Goal: Task Accomplishment & Management: Manage account settings

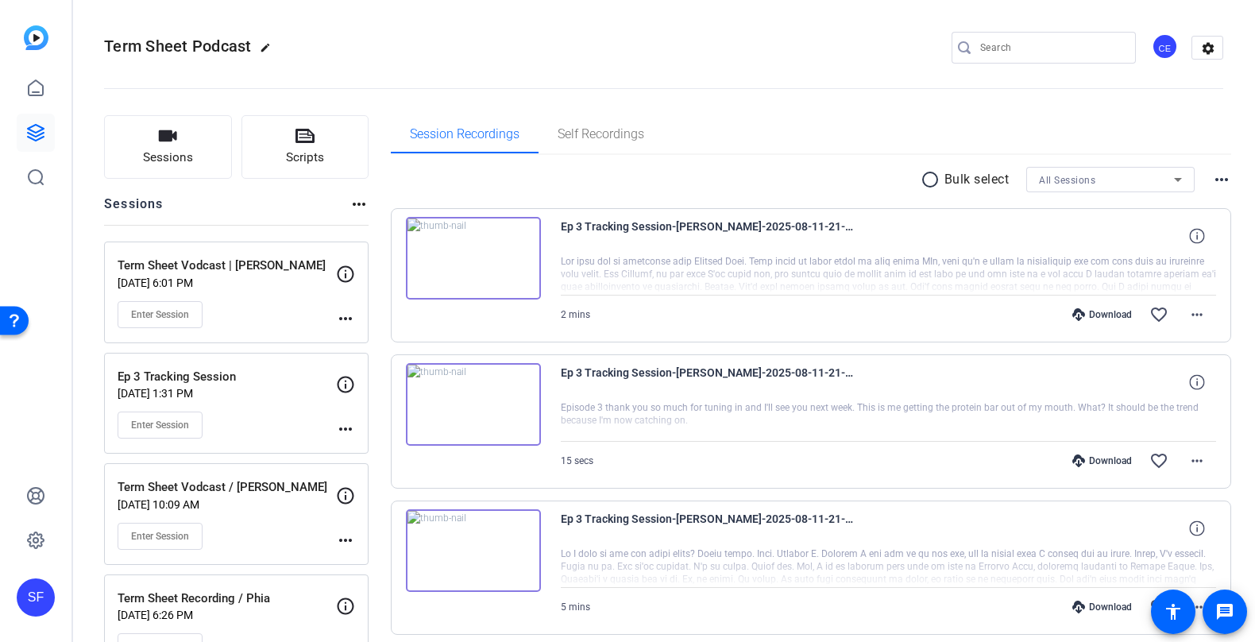
click at [838, 47] on div "Term Sheet Podcast edit CE settings" at bounding box center [664, 48] width 1120 height 24
click at [172, 138] on icon "button" at bounding box center [168, 135] width 18 height 11
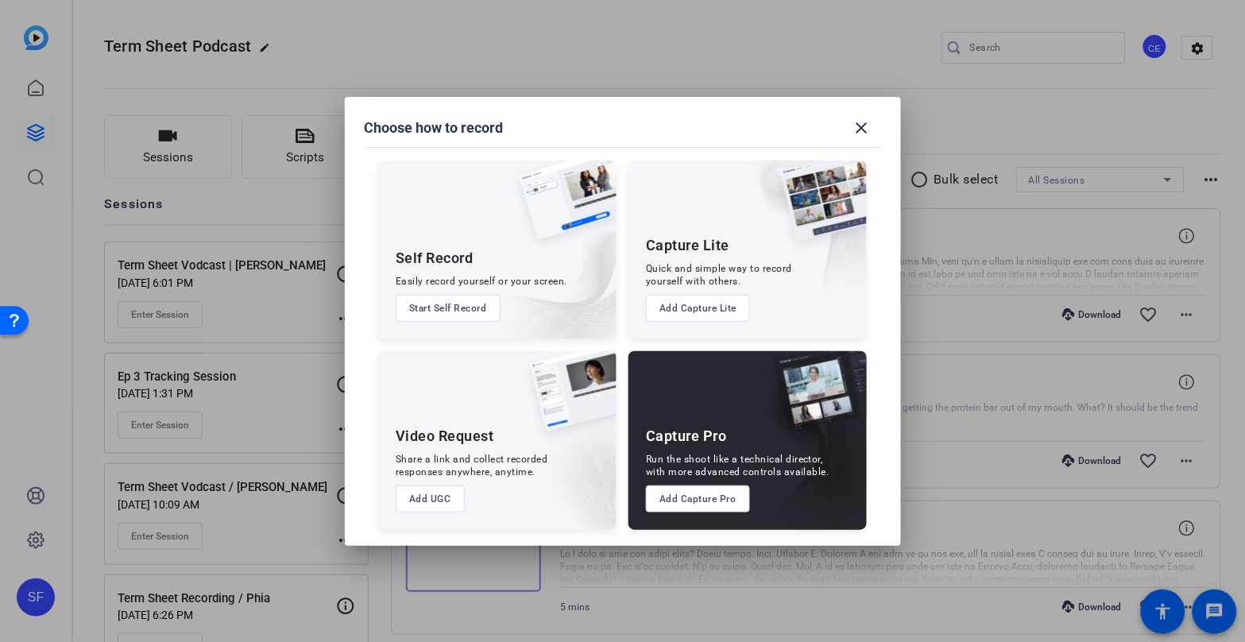
click at [578, 73] on div at bounding box center [622, 321] width 1245 height 642
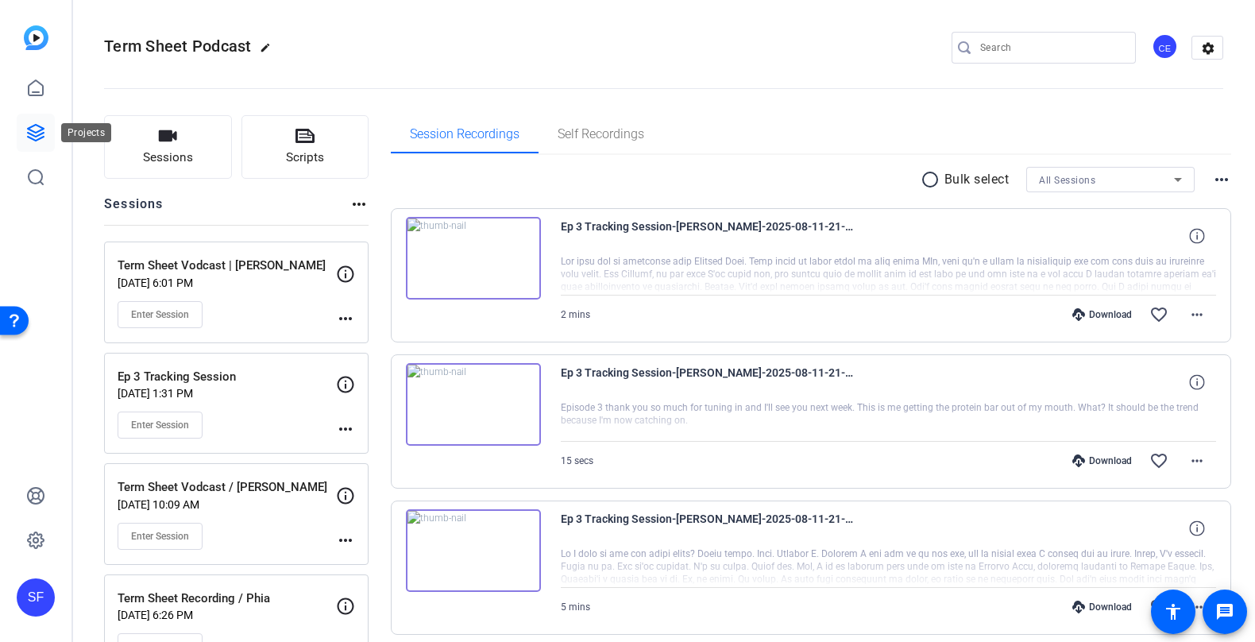
click at [25, 121] on link at bounding box center [36, 133] width 38 height 38
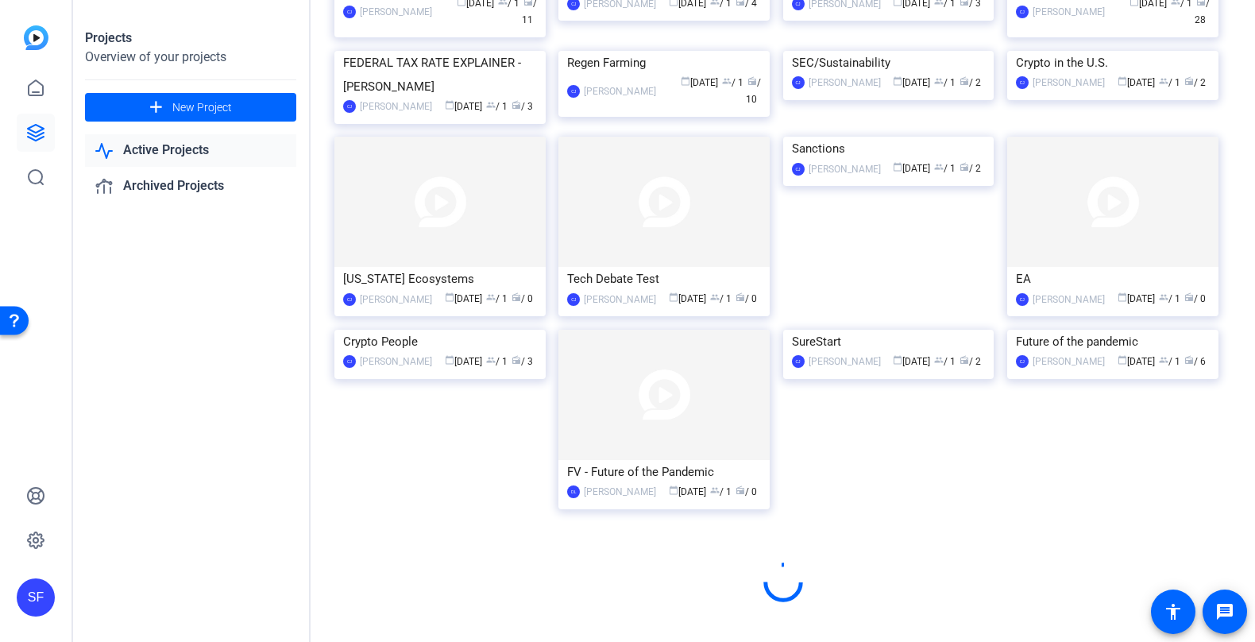
scroll to position [5294, 0]
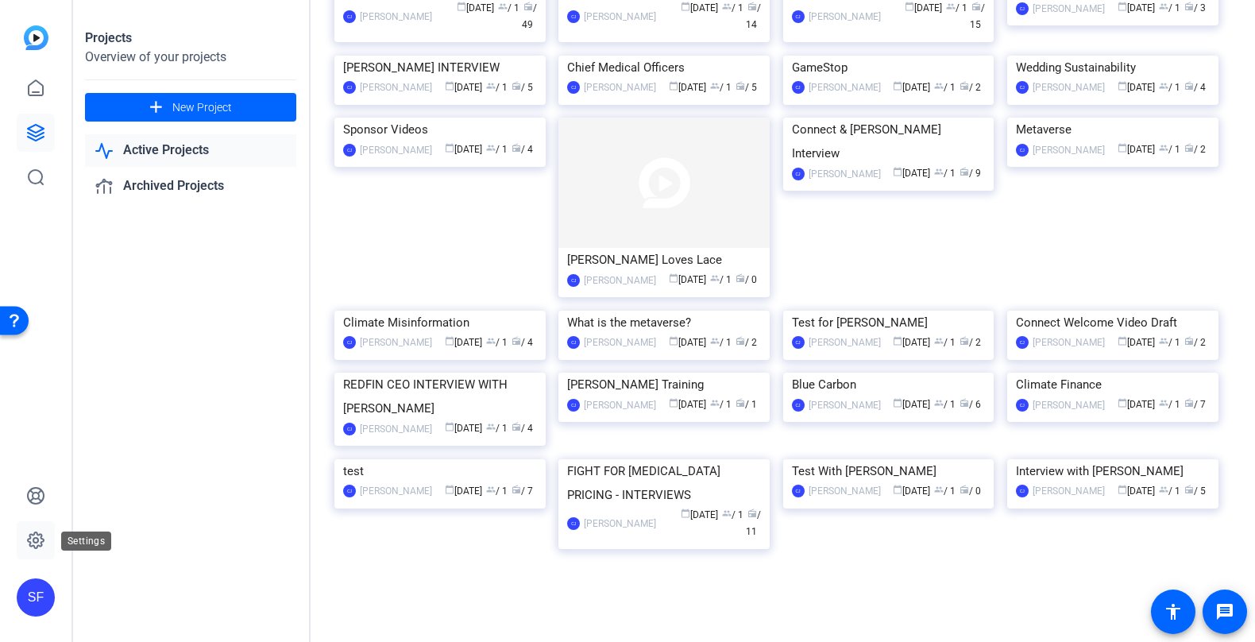
click at [39, 536] on icon at bounding box center [35, 540] width 19 height 19
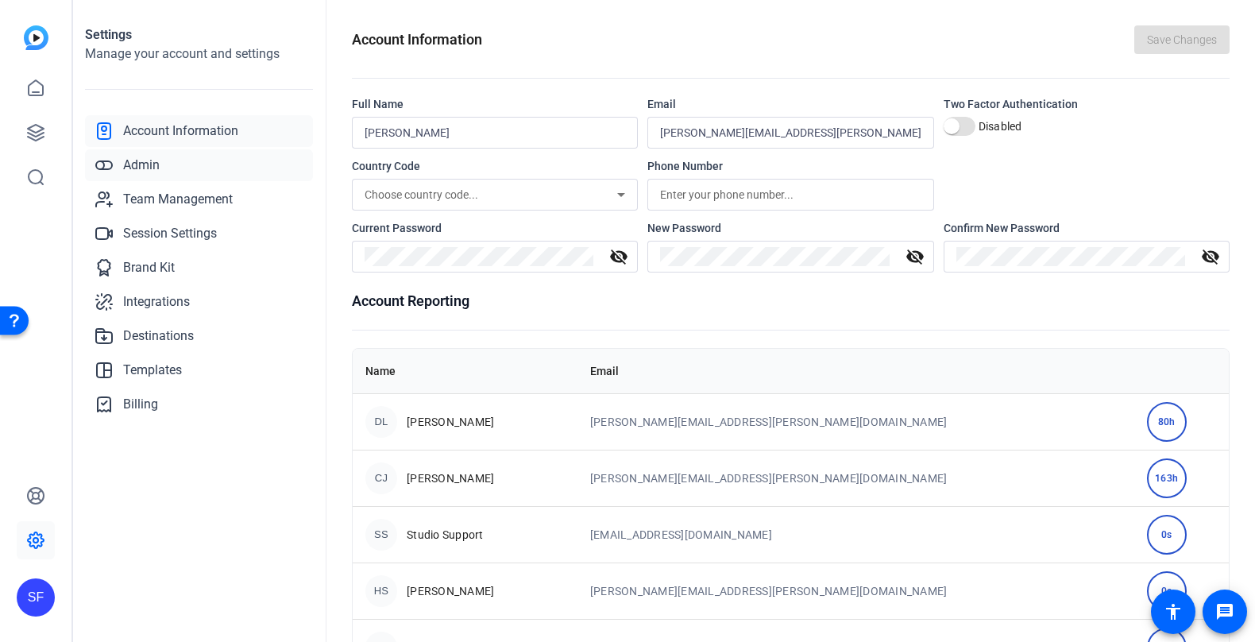
click at [146, 166] on span "Admin" at bounding box center [141, 165] width 37 height 19
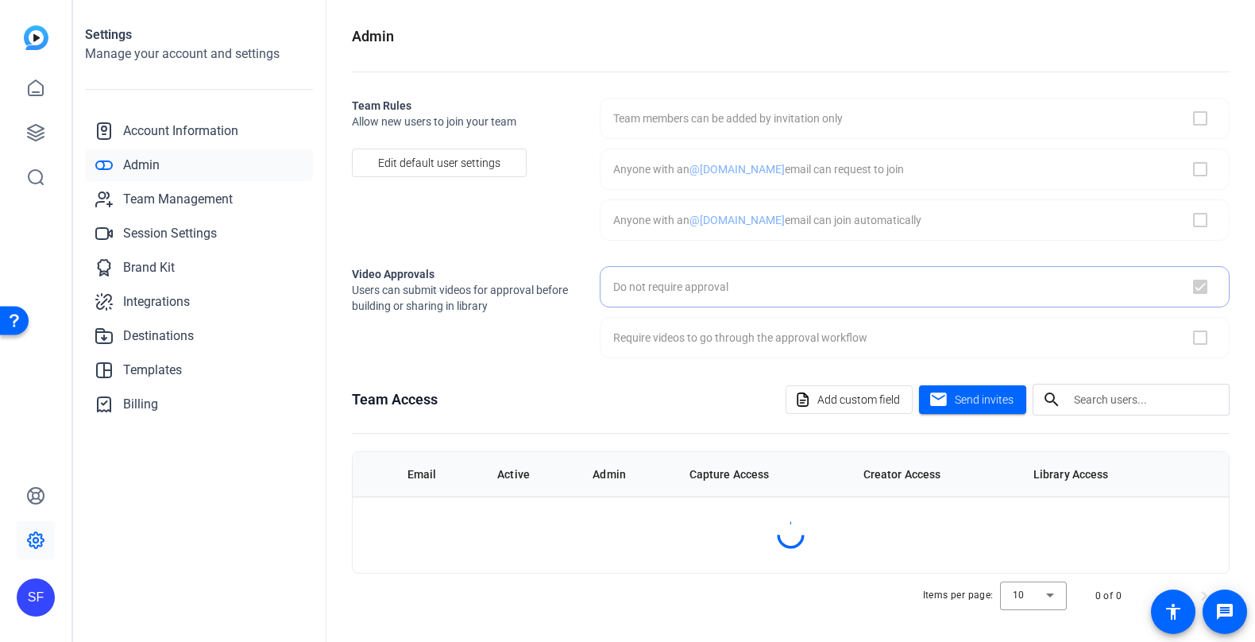
checkbox input "true"
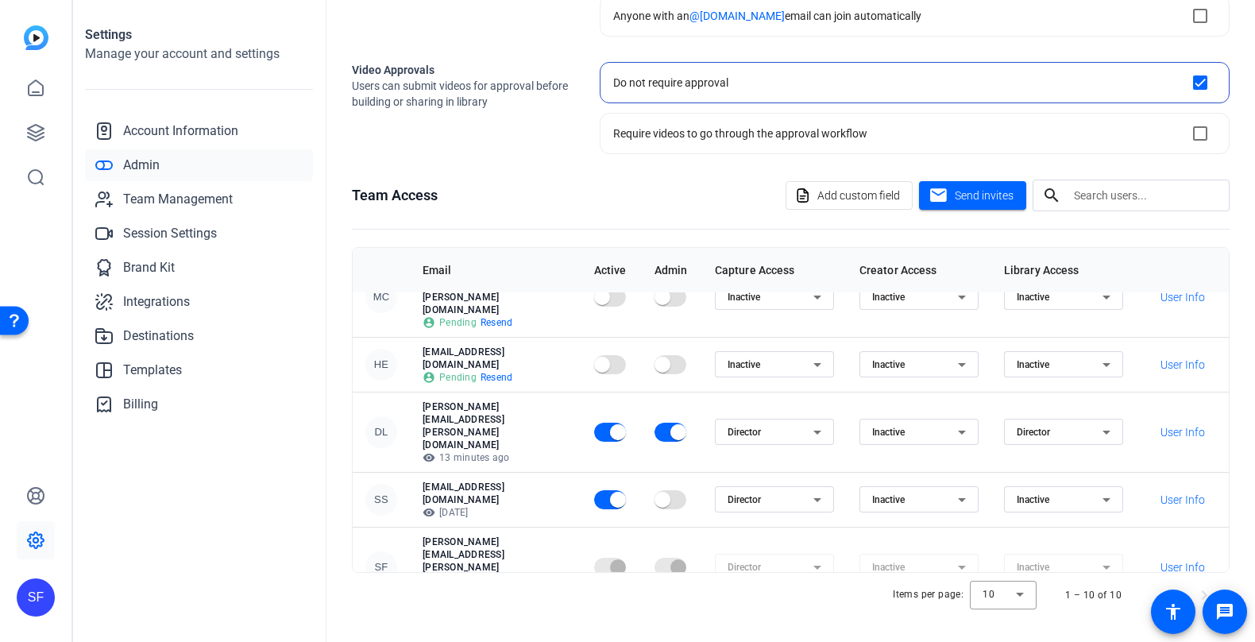
scroll to position [197, 0]
click at [266, 500] on div "Settings Manage your account and settings Account Information Admin Team Manage…" at bounding box center [199, 321] width 254 height 642
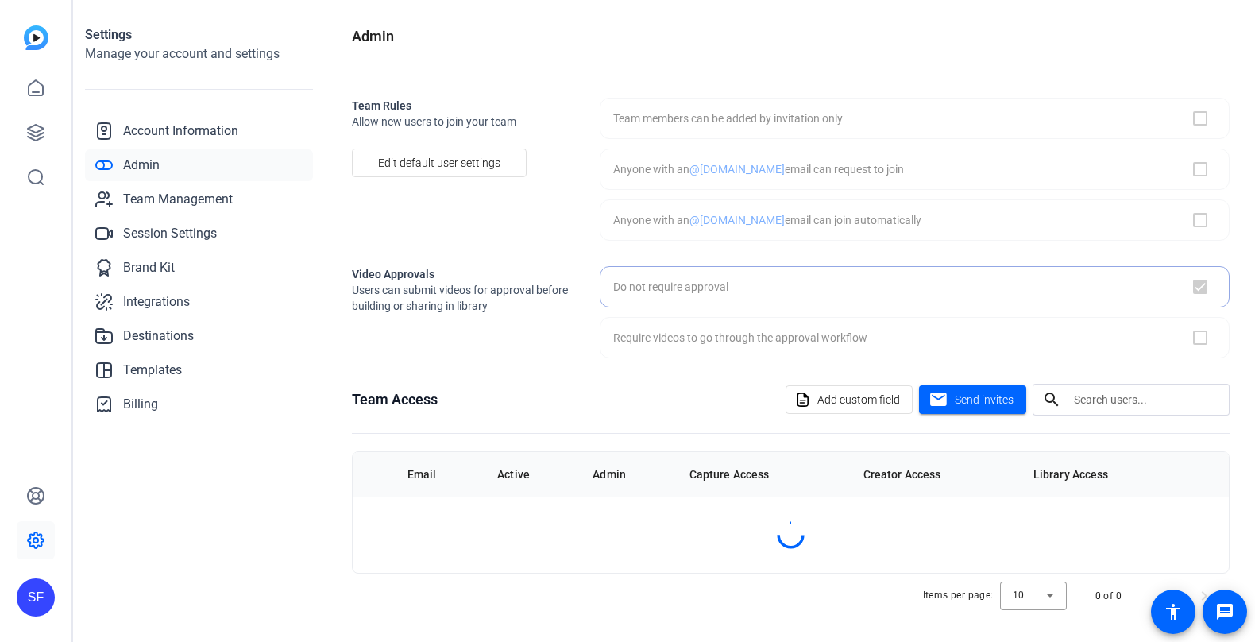
checkbox input "true"
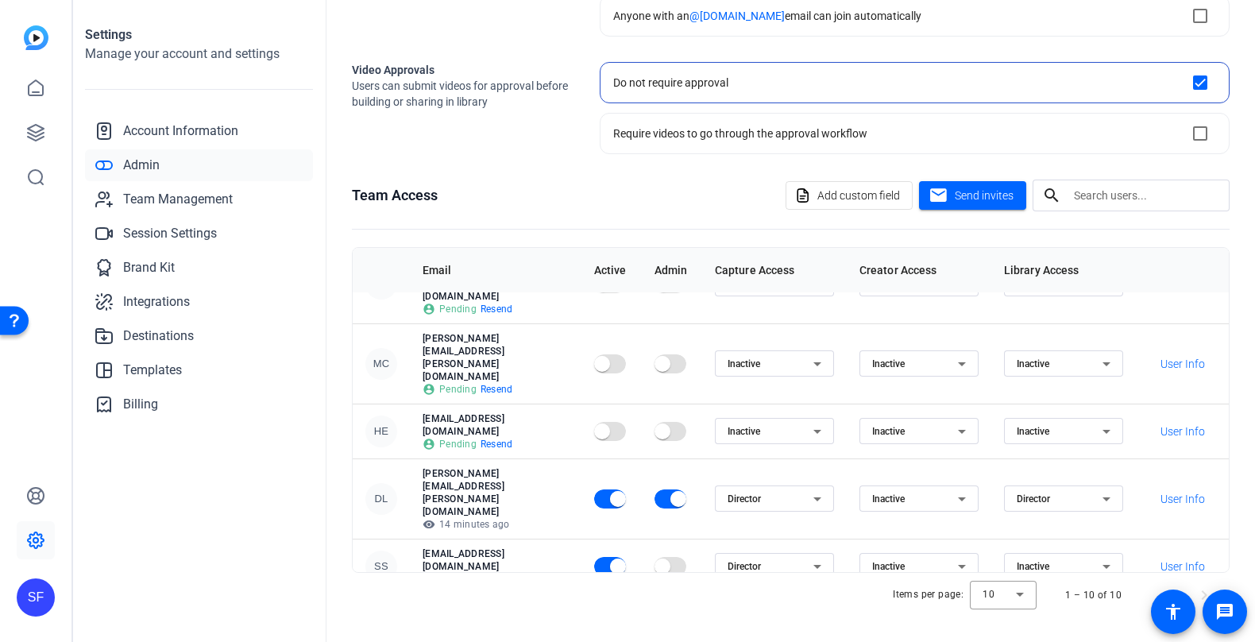
scroll to position [119, 0]
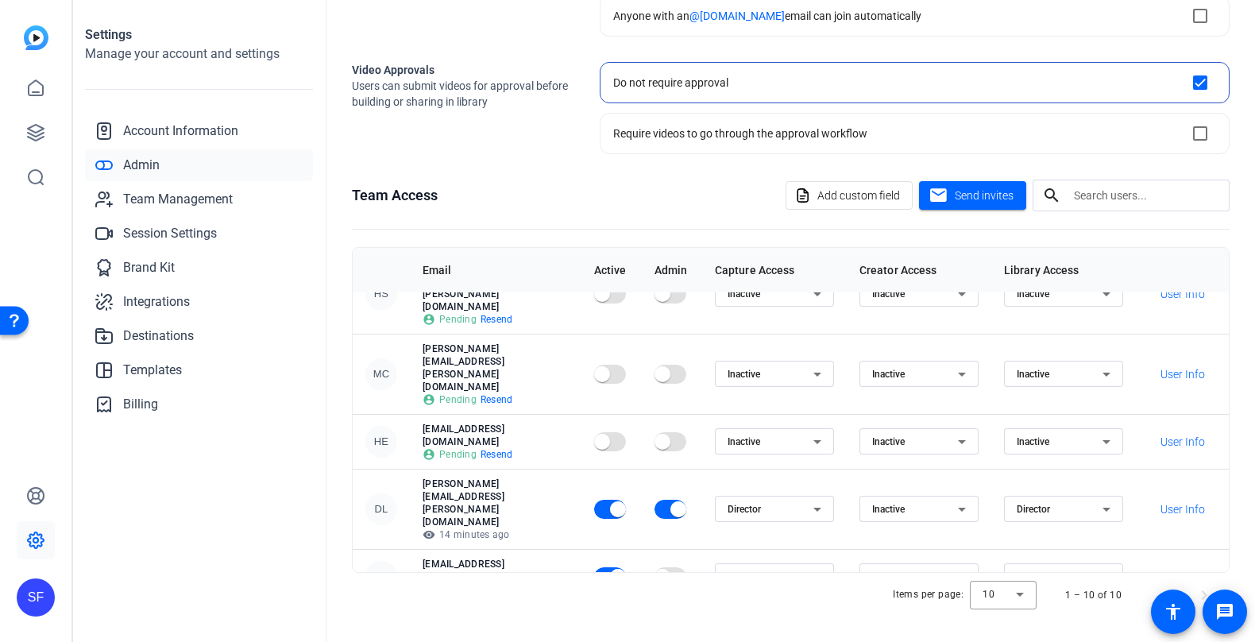
click at [972, 500] on icon at bounding box center [962, 509] width 19 height 19
click at [945, 424] on mat-option "Creator" at bounding box center [941, 424] width 119 height 25
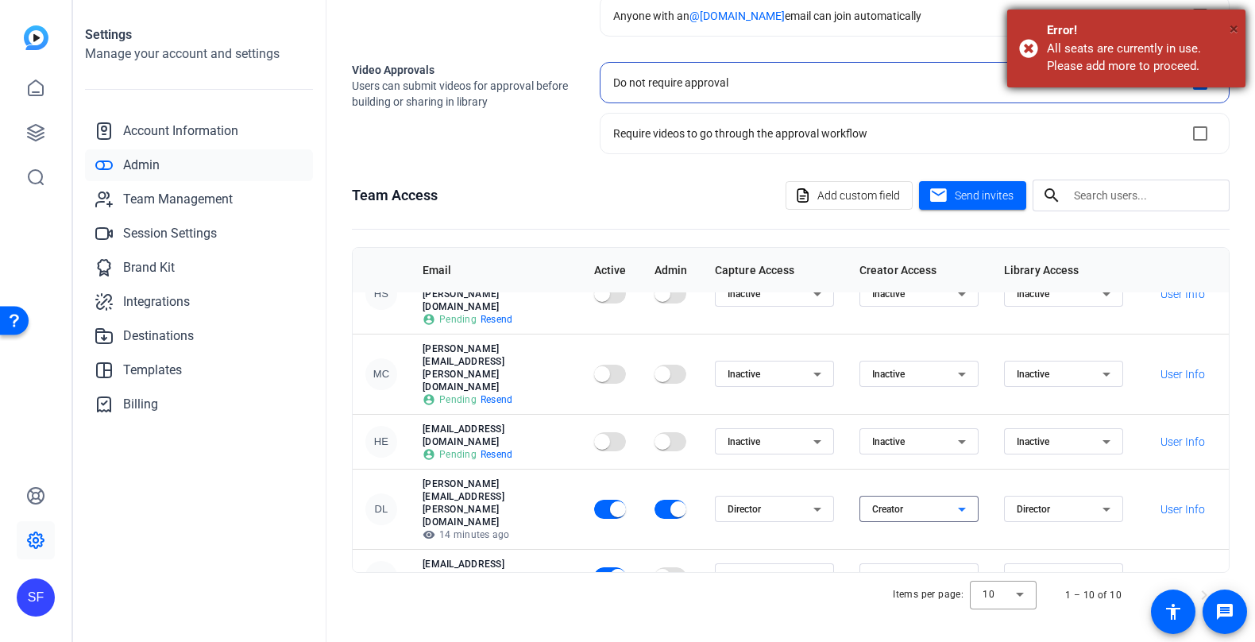
click at [1230, 27] on span "×" at bounding box center [1234, 28] width 9 height 19
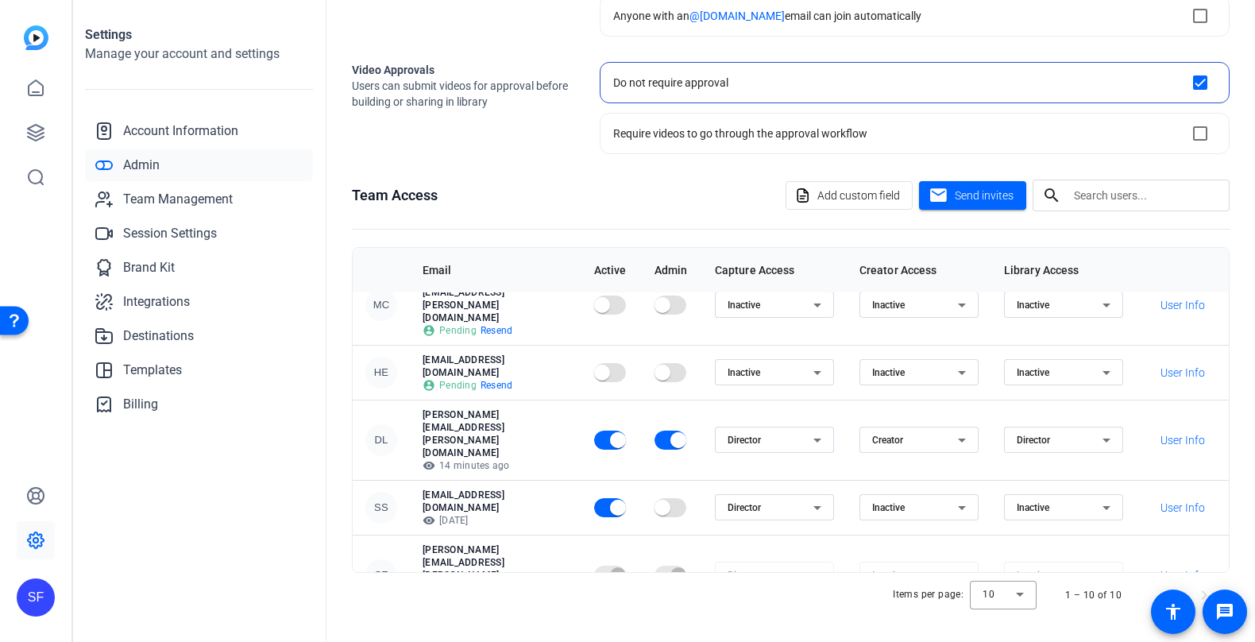
scroll to position [178, 0]
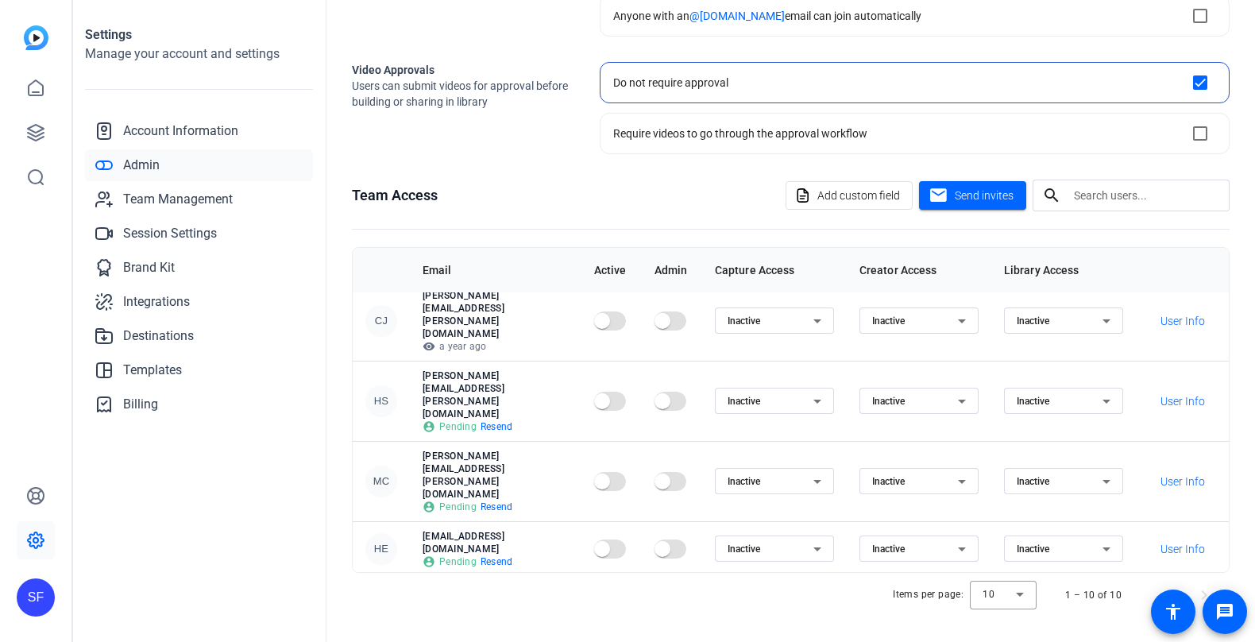
scroll to position [30, 0]
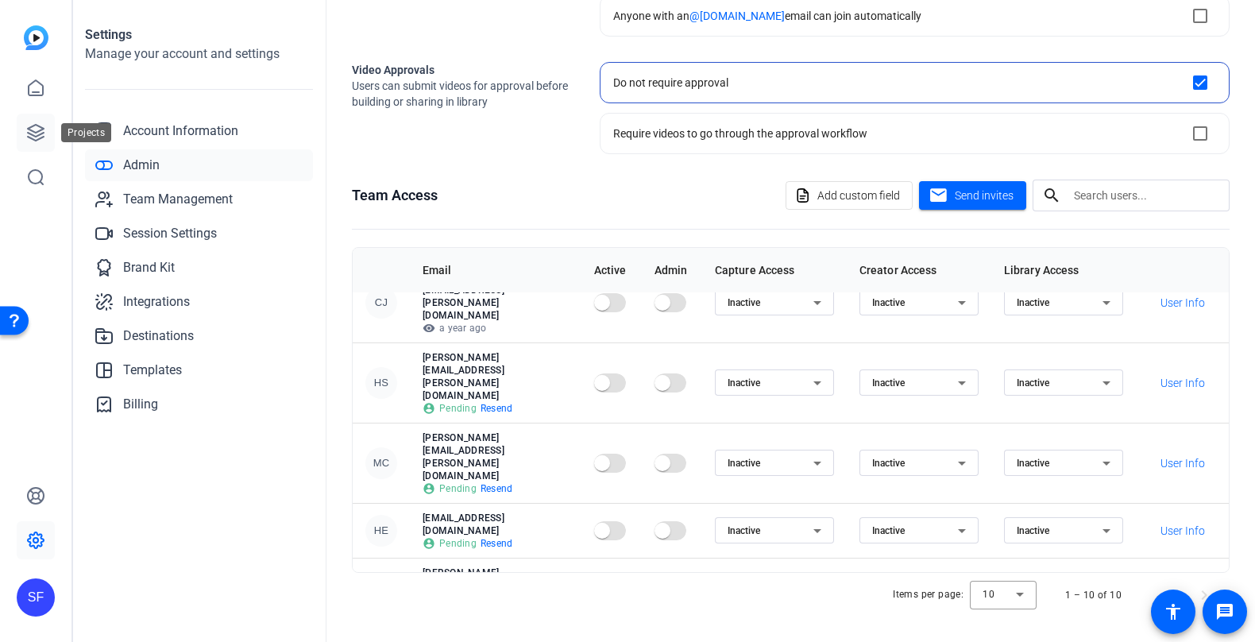
click at [39, 126] on icon at bounding box center [36, 133] width 16 height 16
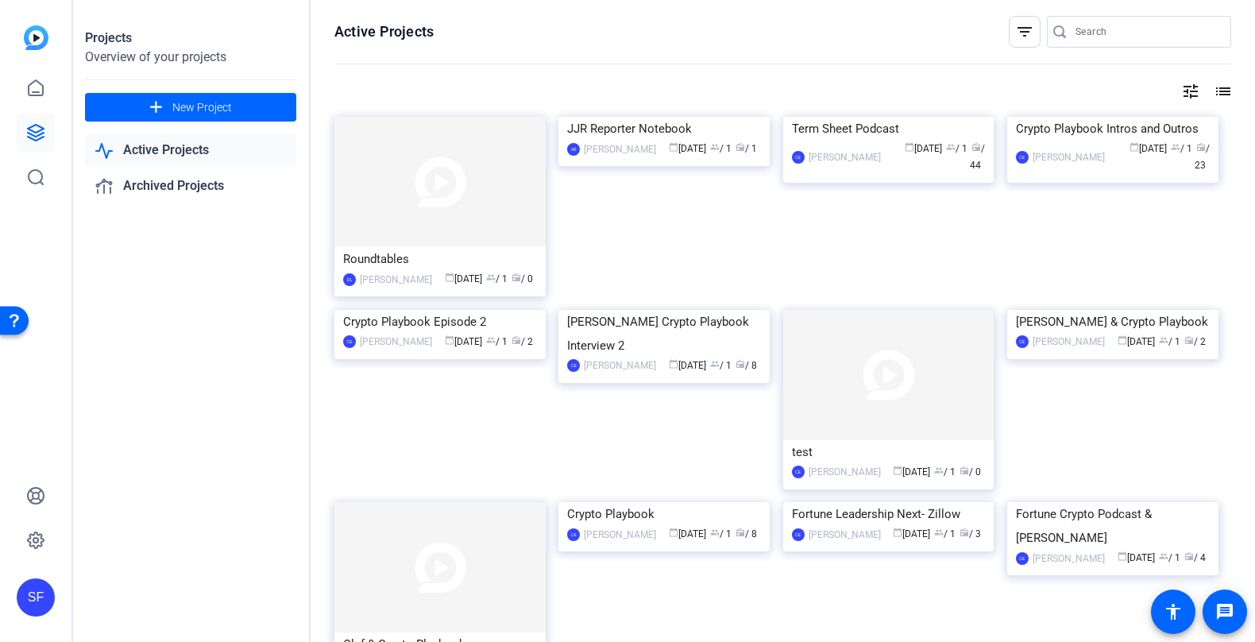
click at [140, 159] on link "Active Projects" at bounding box center [190, 150] width 211 height 33
click at [43, 99] on link at bounding box center [36, 88] width 38 height 38
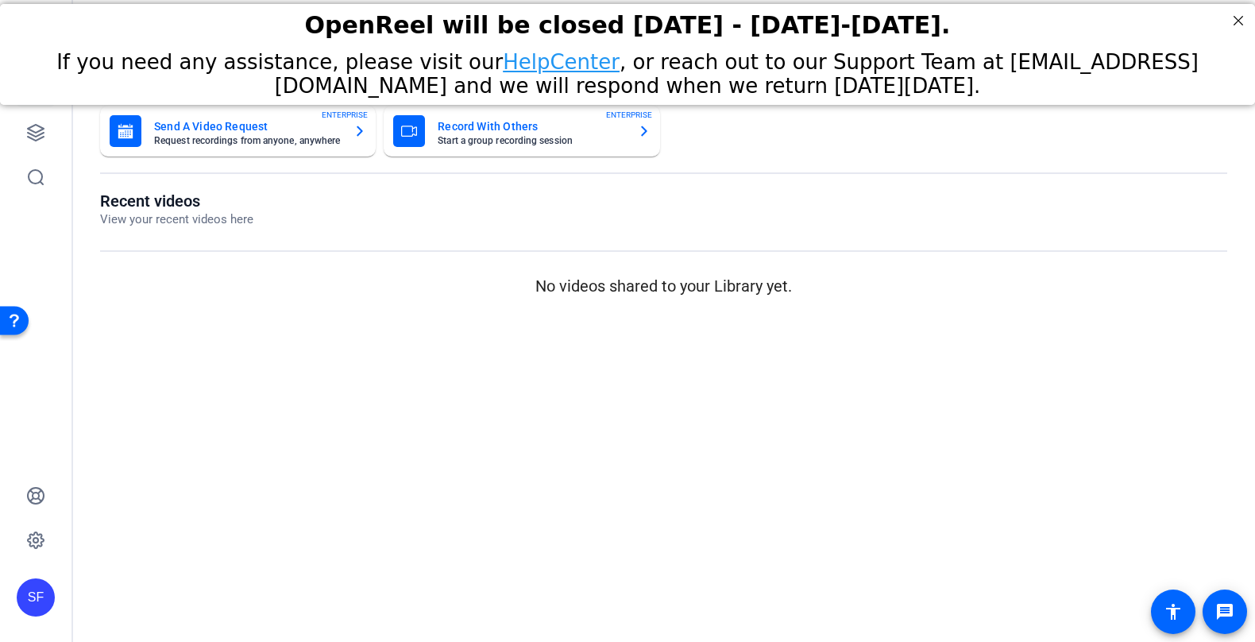
click at [267, 368] on mat-sidenav-content "Dashboard Send A Video Request Request recordings from anyone, anywhere ENTERPR…" at bounding box center [663, 321] width 1183 height 642
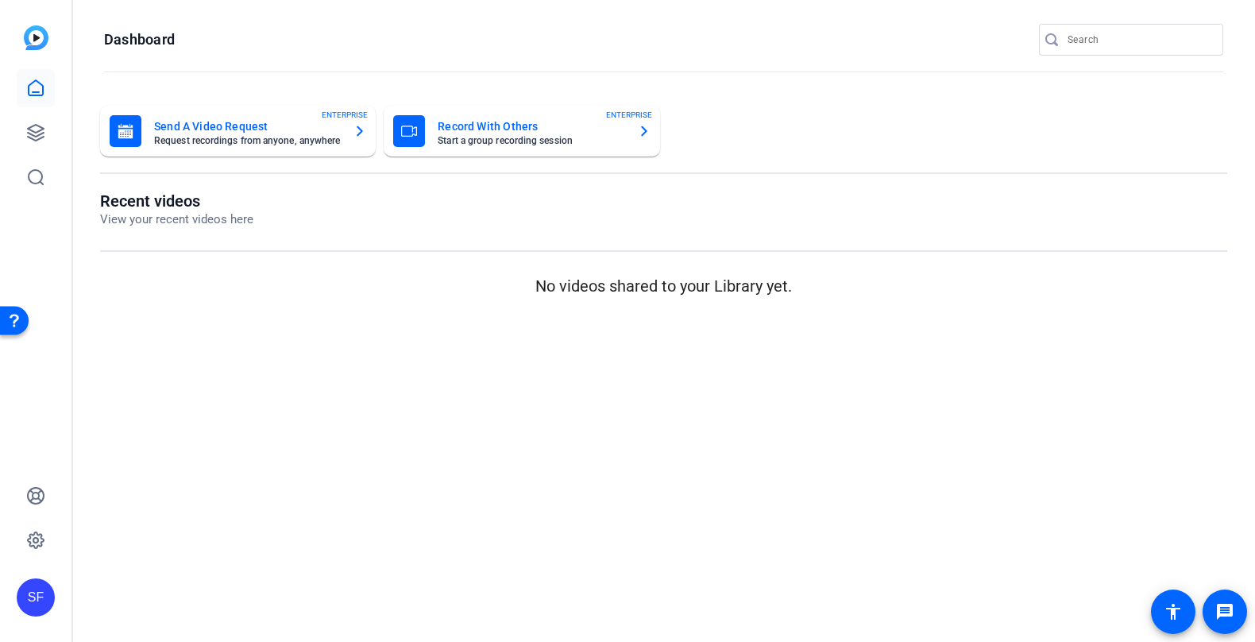
click at [42, 33] on img at bounding box center [36, 37] width 25 height 25
click at [37, 139] on icon at bounding box center [36, 133] width 16 height 16
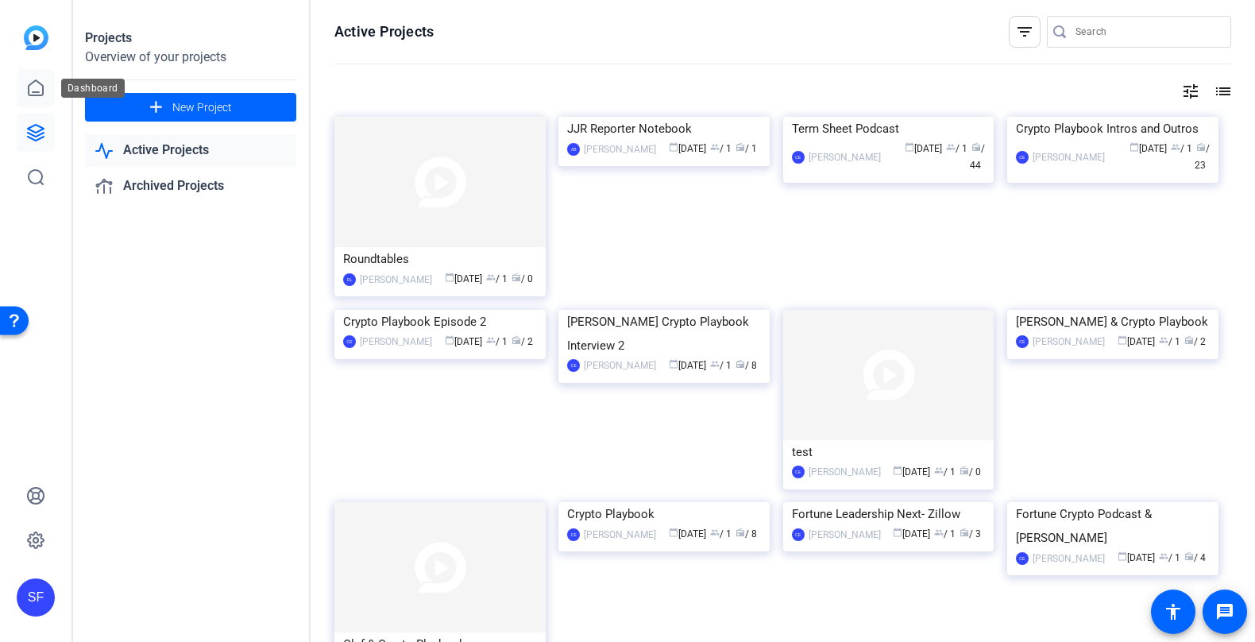
click at [34, 86] on icon at bounding box center [35, 88] width 19 height 19
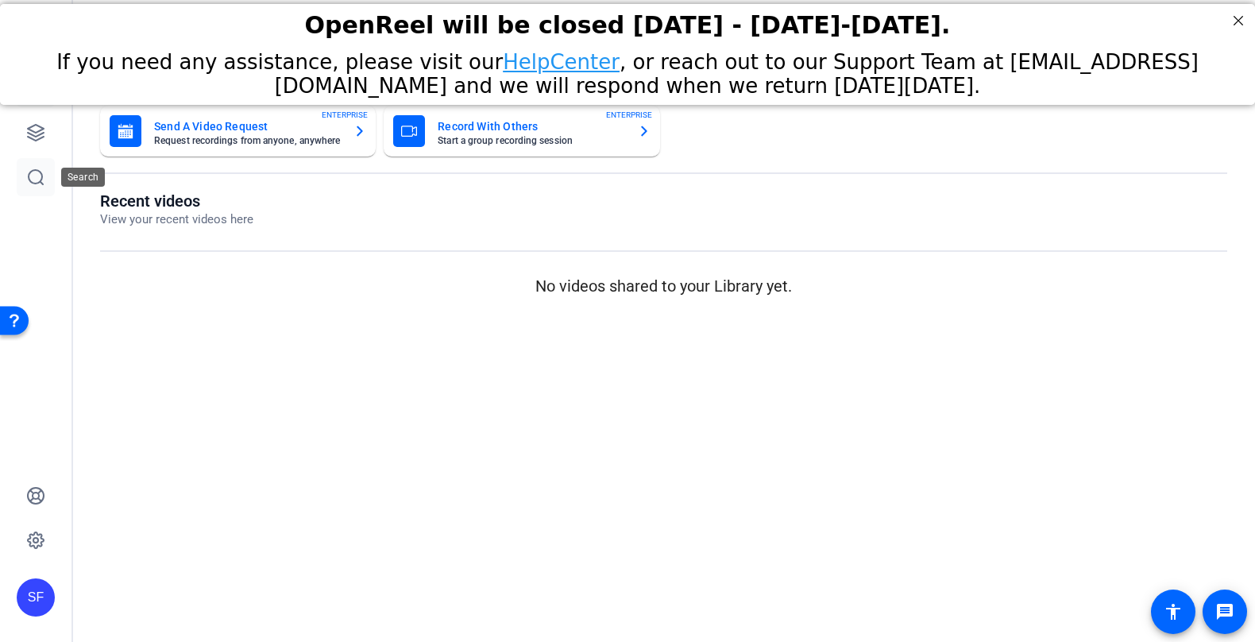
click at [34, 171] on icon at bounding box center [35, 177] width 19 height 19
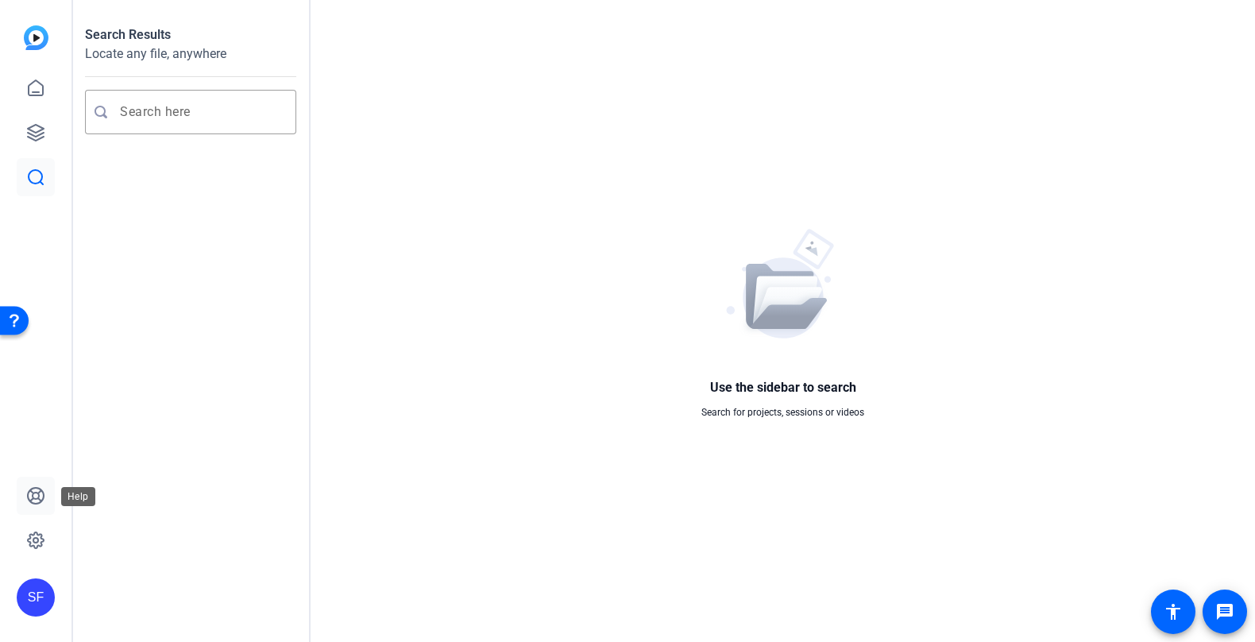
click at [35, 494] on icon at bounding box center [35, 495] width 19 height 19
click at [43, 95] on icon at bounding box center [35, 88] width 19 height 19
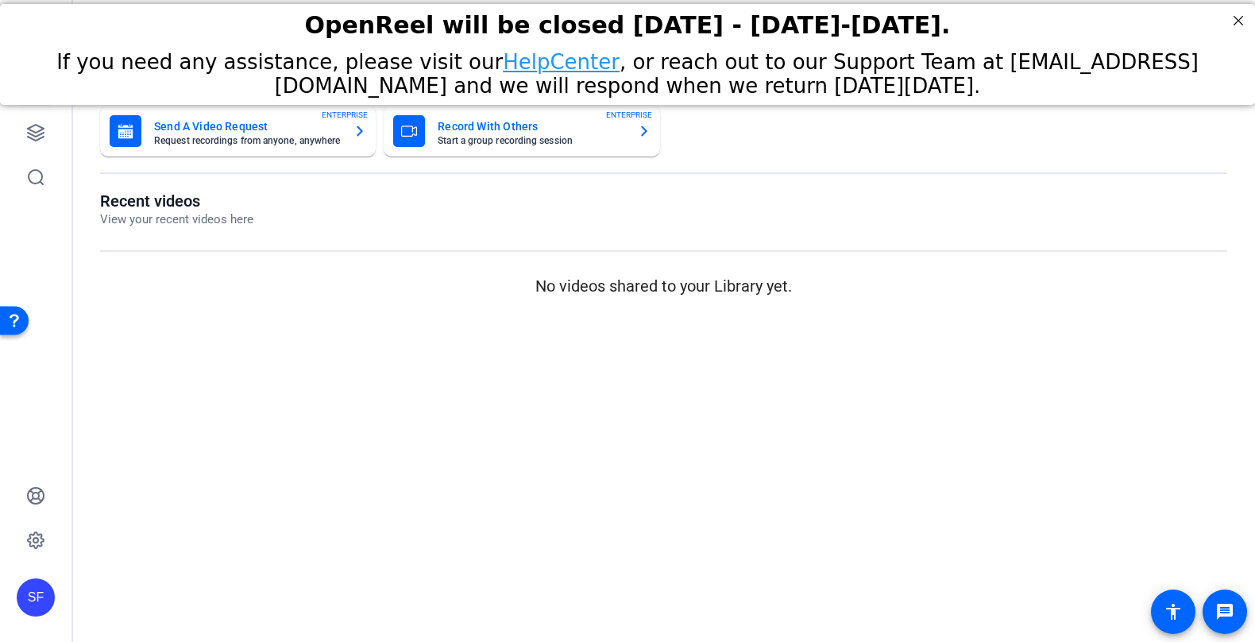
click at [486, 384] on mat-sidenav-content "Dashboard Send A Video Request Request recordings from anyone, anywhere ENTERPR…" at bounding box center [663, 321] width 1183 height 642
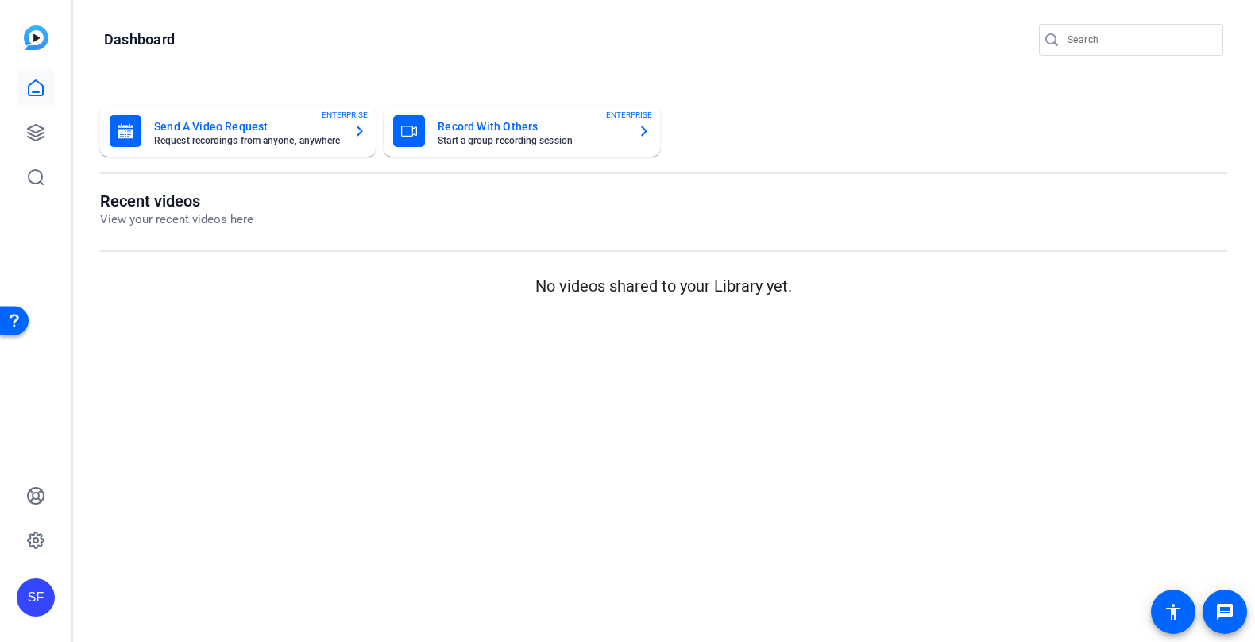
click at [46, 48] on img at bounding box center [36, 37] width 25 height 25
click at [41, 45] on img at bounding box center [36, 37] width 25 height 25
click at [25, 27] on img at bounding box center [36, 37] width 25 height 25
click at [27, 30] on img at bounding box center [36, 37] width 25 height 25
click at [35, 125] on icon at bounding box center [36, 133] width 16 height 16
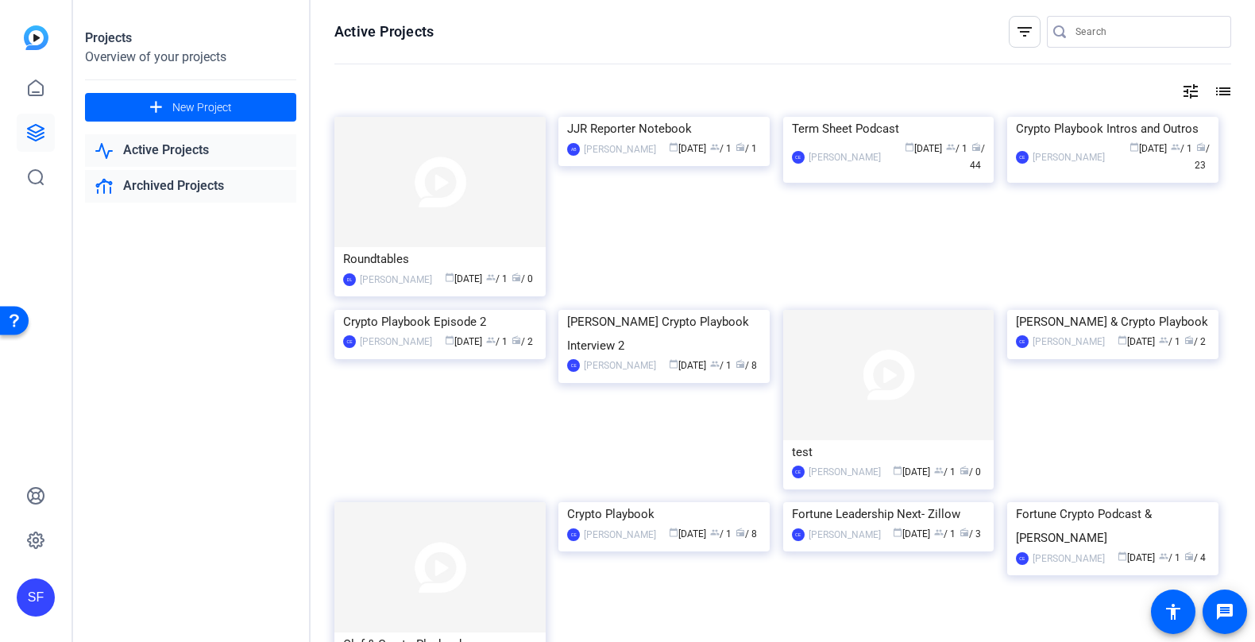
click at [208, 178] on link "Archived Projects" at bounding box center [190, 186] width 211 height 33
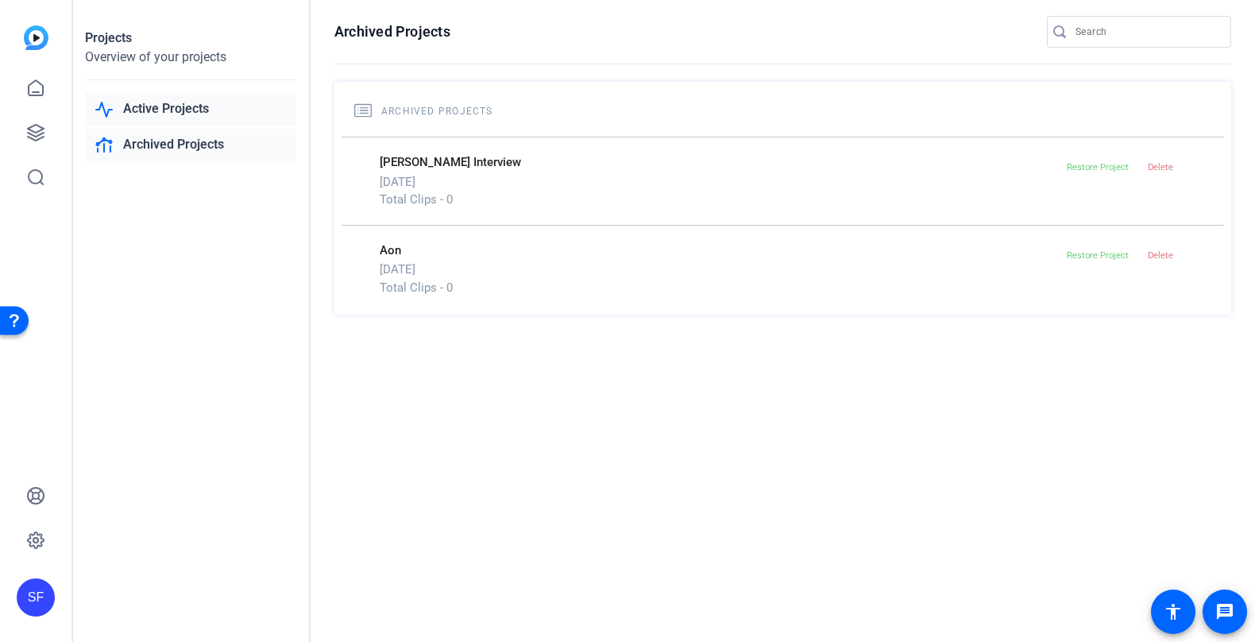
click at [191, 108] on link "Active Projects" at bounding box center [190, 109] width 211 height 33
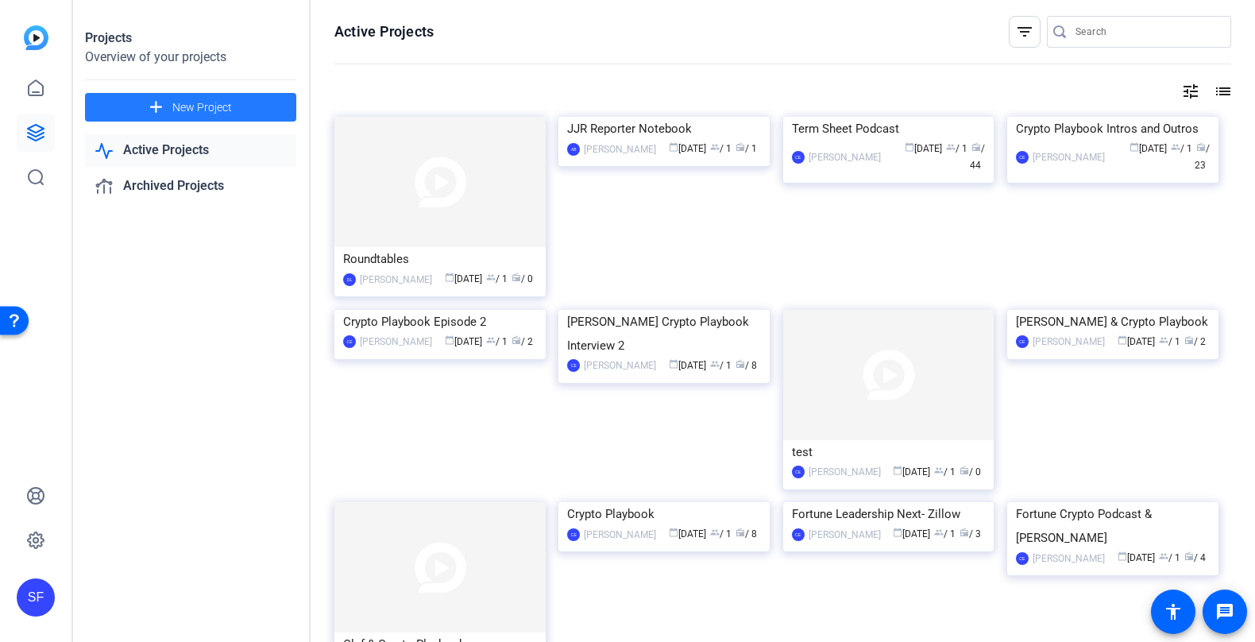
click at [200, 111] on span "New Project" at bounding box center [202, 107] width 60 height 17
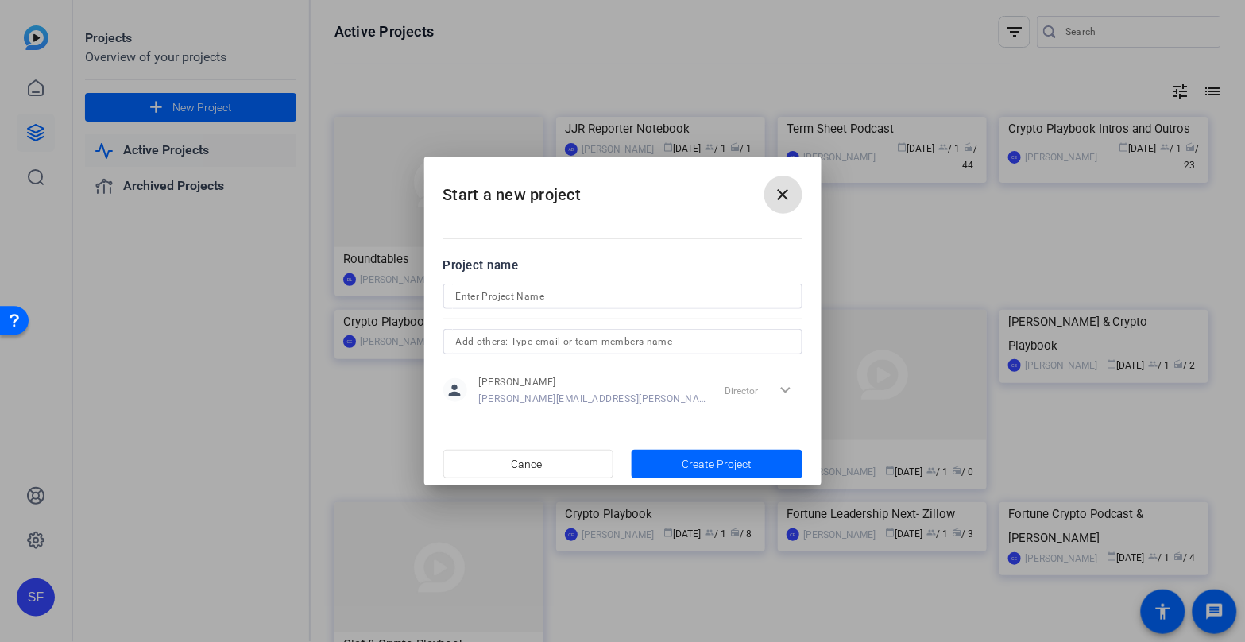
click at [784, 191] on mat-icon "close" at bounding box center [783, 194] width 19 height 19
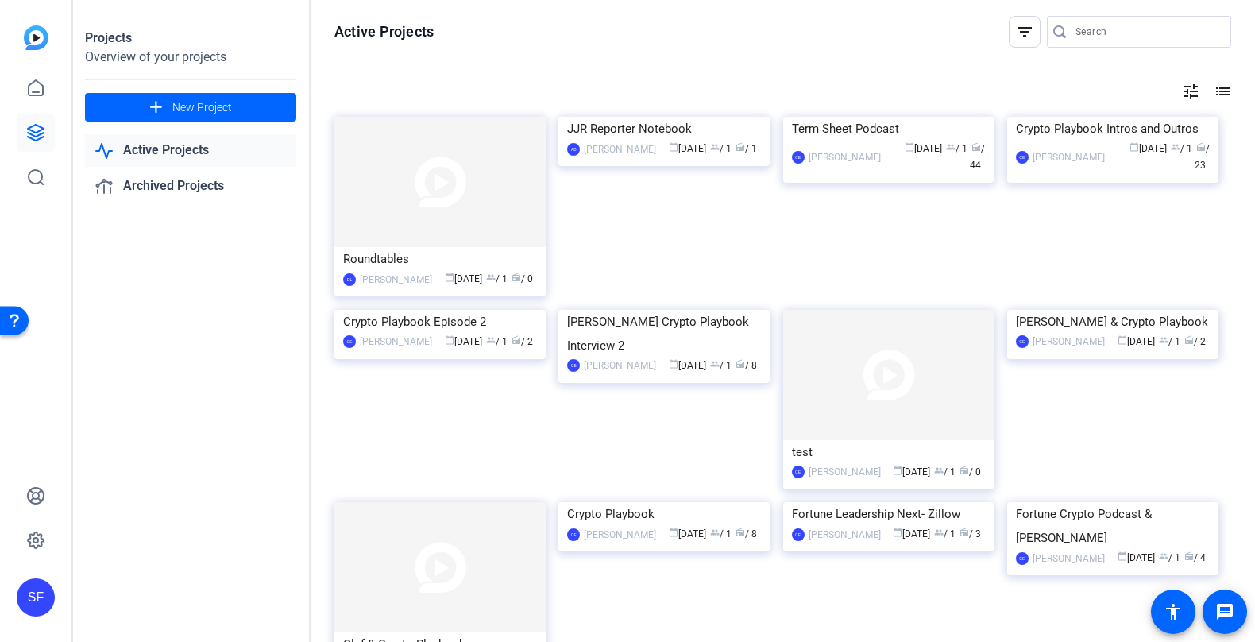
click at [1016, 40] on mat-icon "filter_list" at bounding box center [1025, 31] width 19 height 19
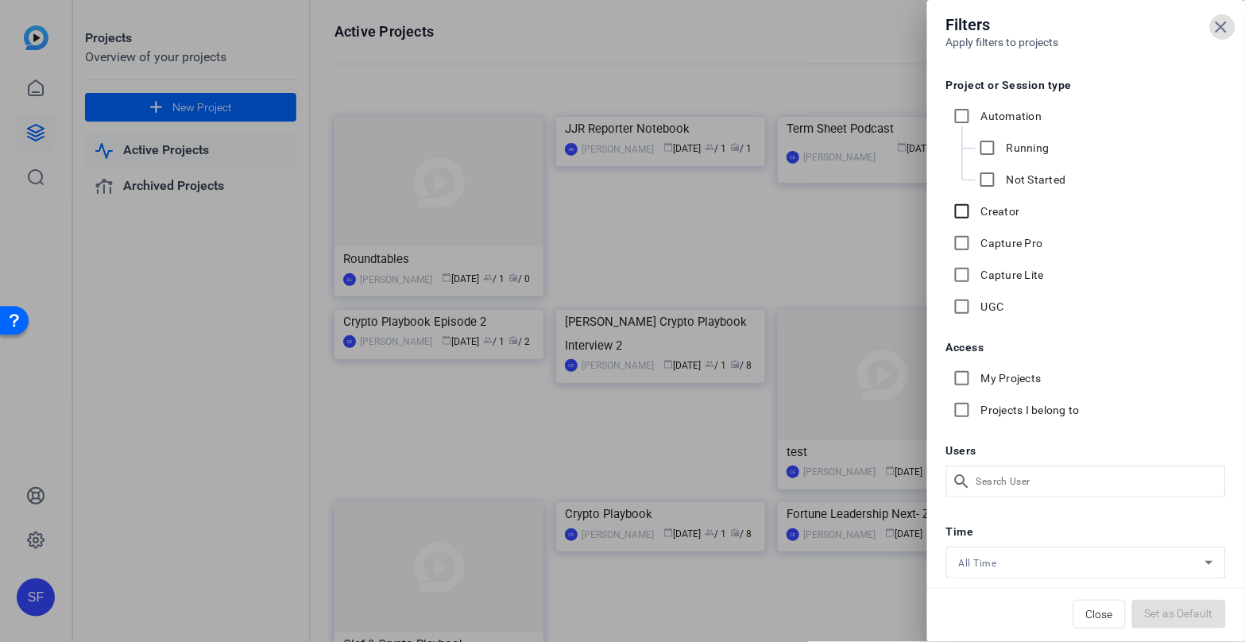
click at [958, 209] on input "Creator" at bounding box center [962, 211] width 32 height 32
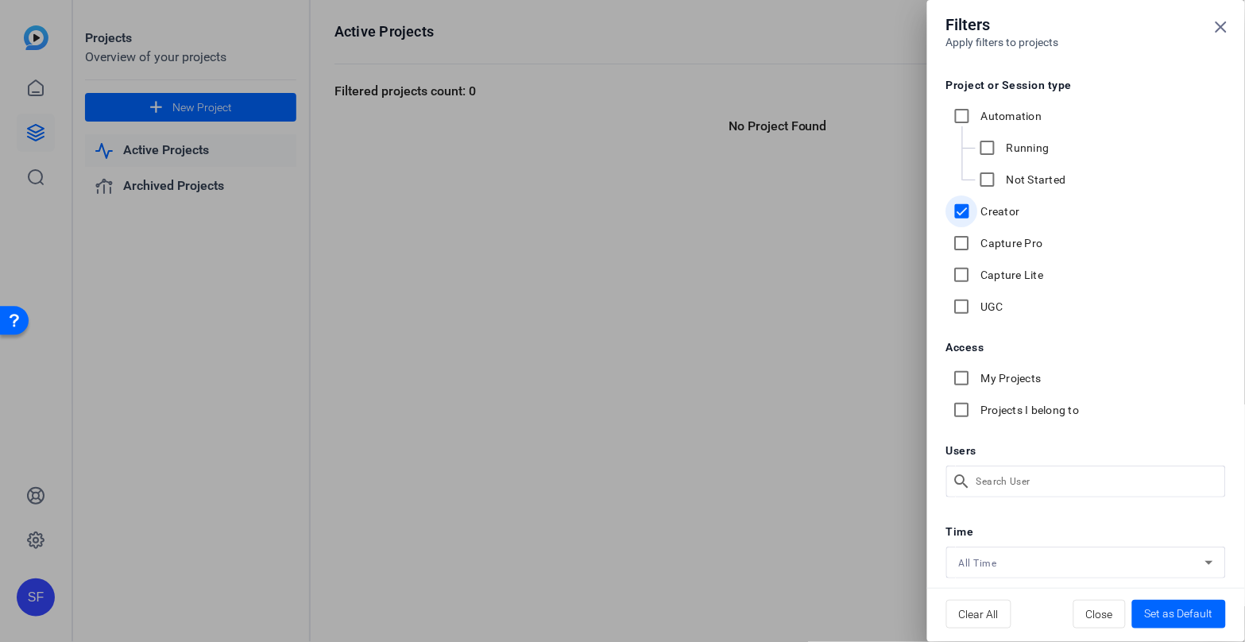
click at [958, 209] on input "Creator" at bounding box center [962, 211] width 32 height 32
checkbox input "false"
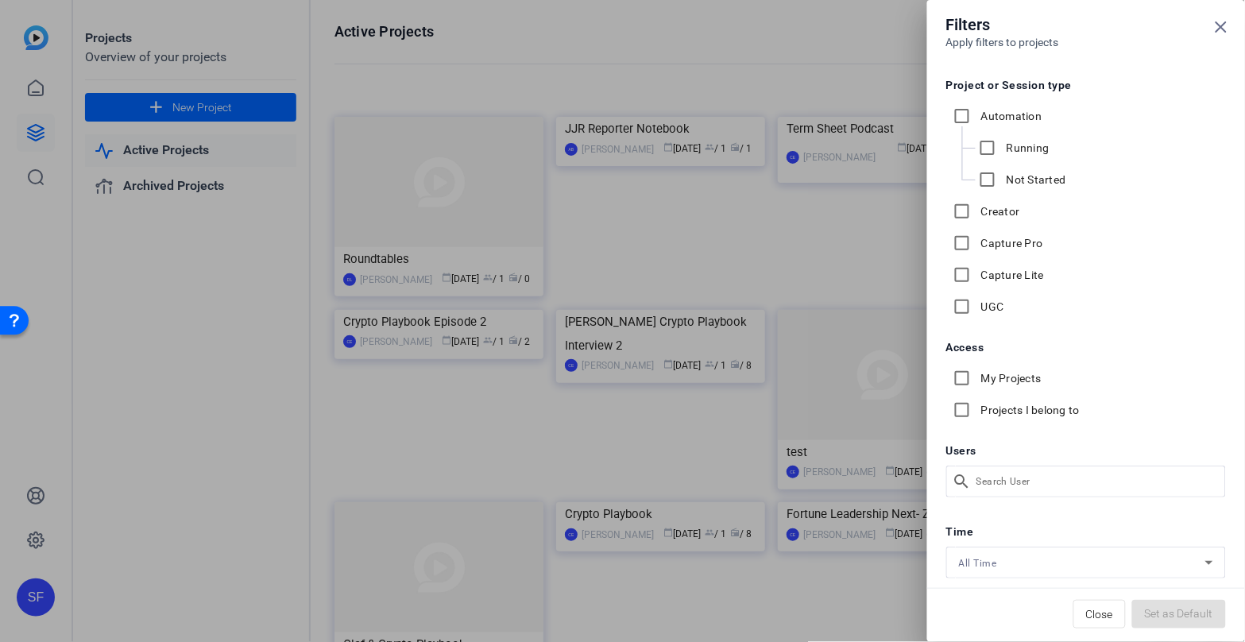
click at [1031, 474] on div "Filters Apply filters to projects Project or Session type Automation Running No…" at bounding box center [622, 321] width 1245 height 642
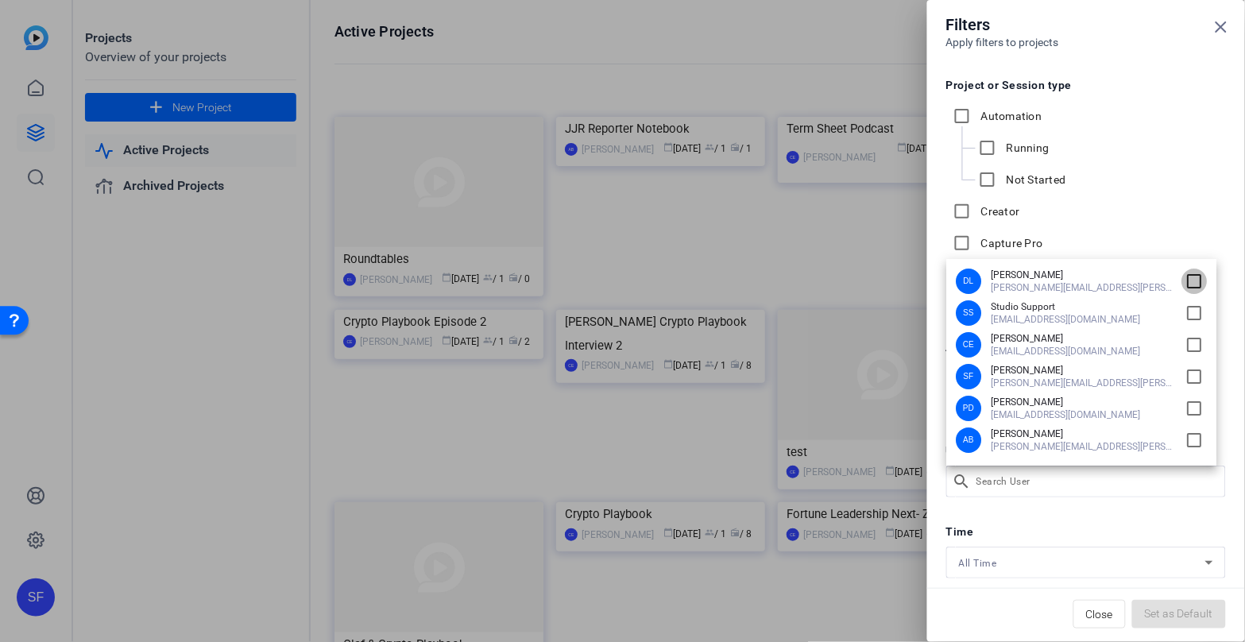
click at [1189, 277] on input "checkbox" at bounding box center [1194, 281] width 25 height 25
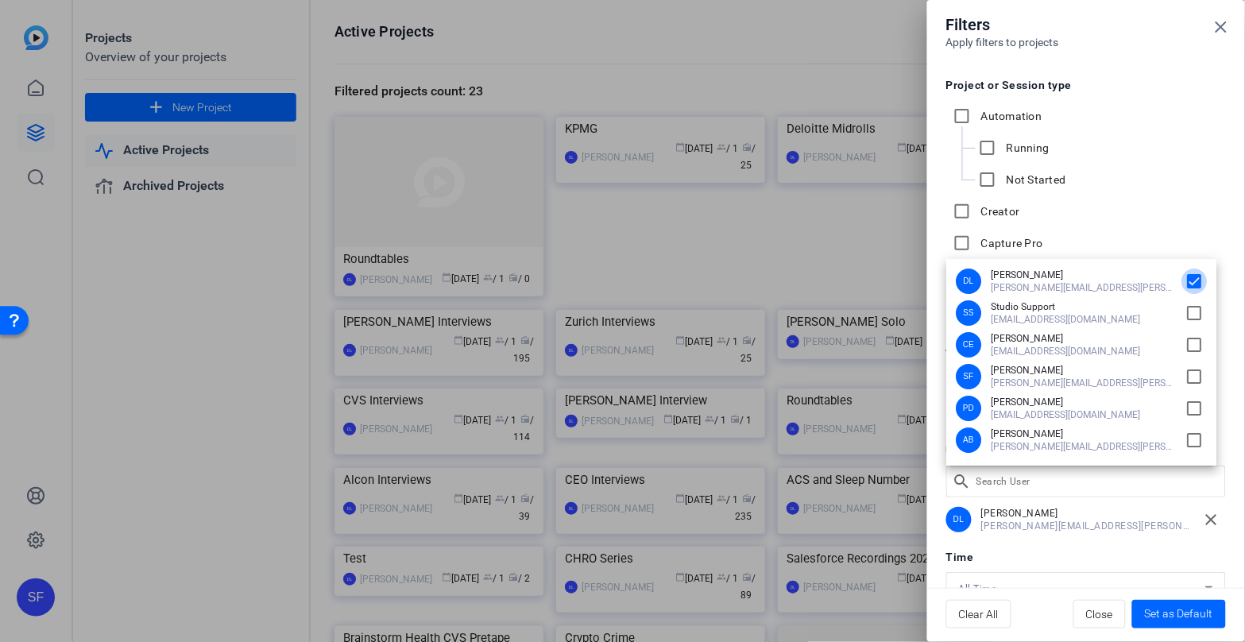
click at [1184, 285] on input "checkbox" at bounding box center [1194, 281] width 25 height 25
checkbox input "false"
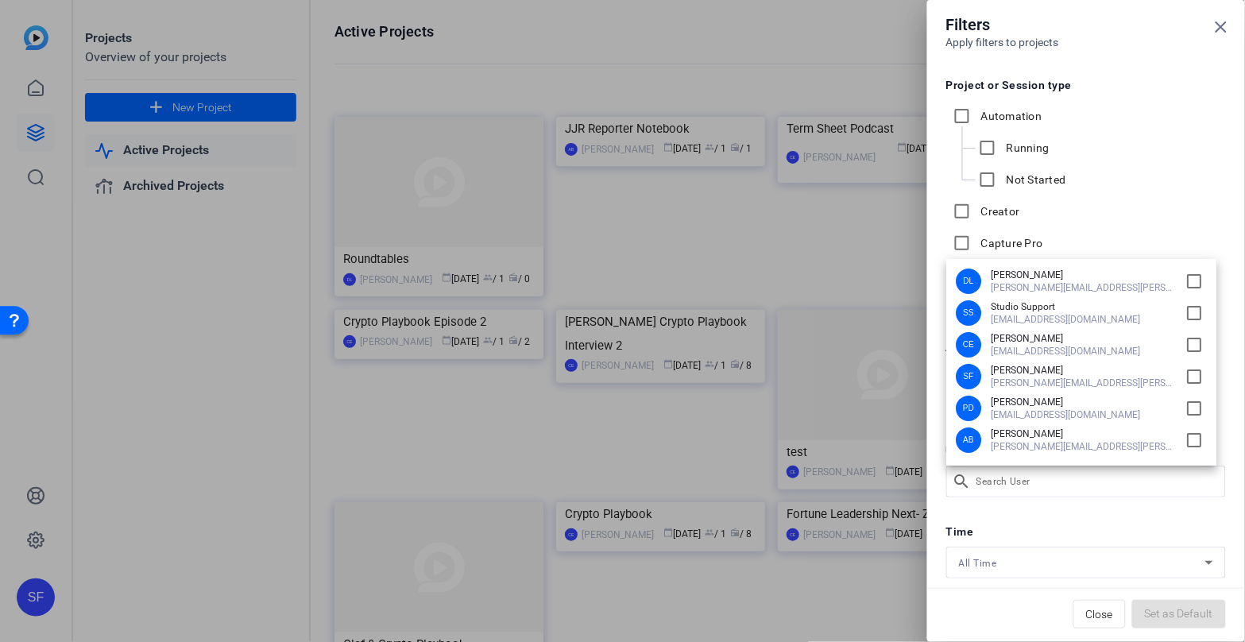
click at [1221, 27] on div at bounding box center [622, 321] width 1245 height 642
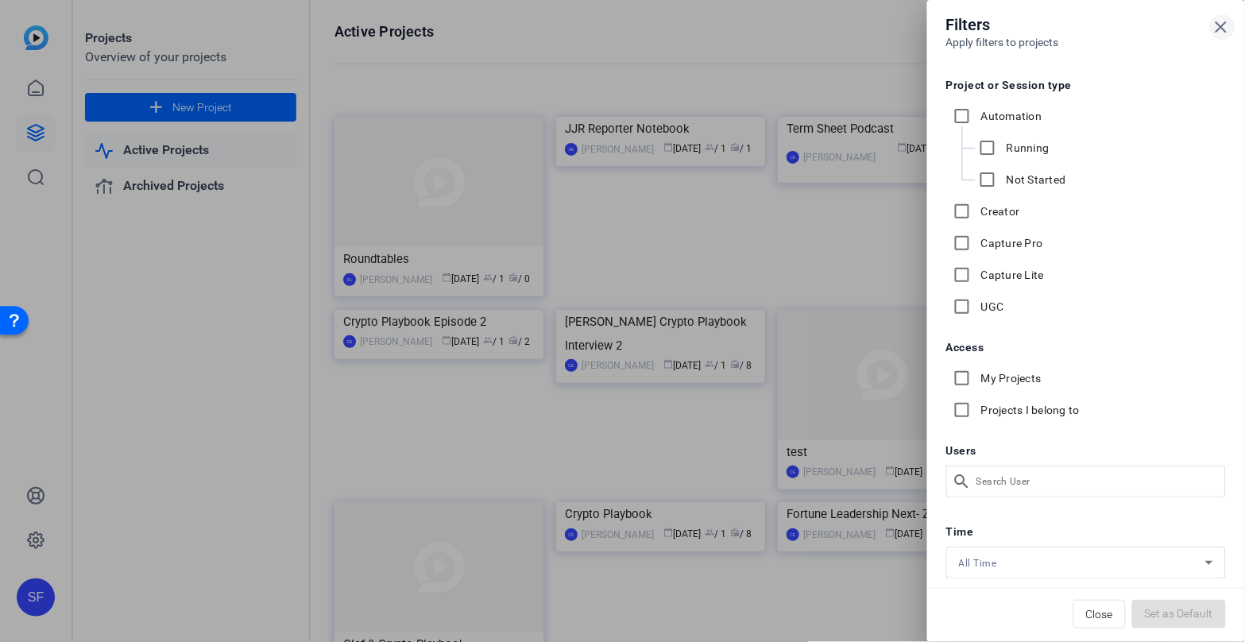
click at [1221, 29] on icon at bounding box center [1221, 26] width 19 height 19
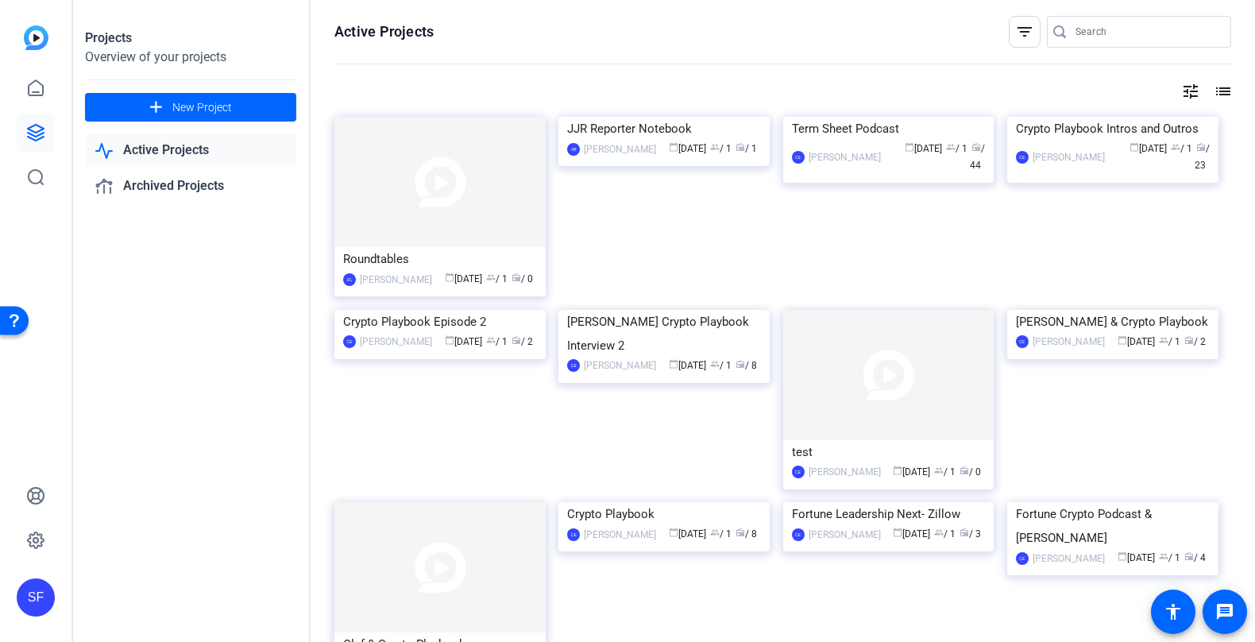
click at [32, 44] on img at bounding box center [36, 37] width 25 height 25
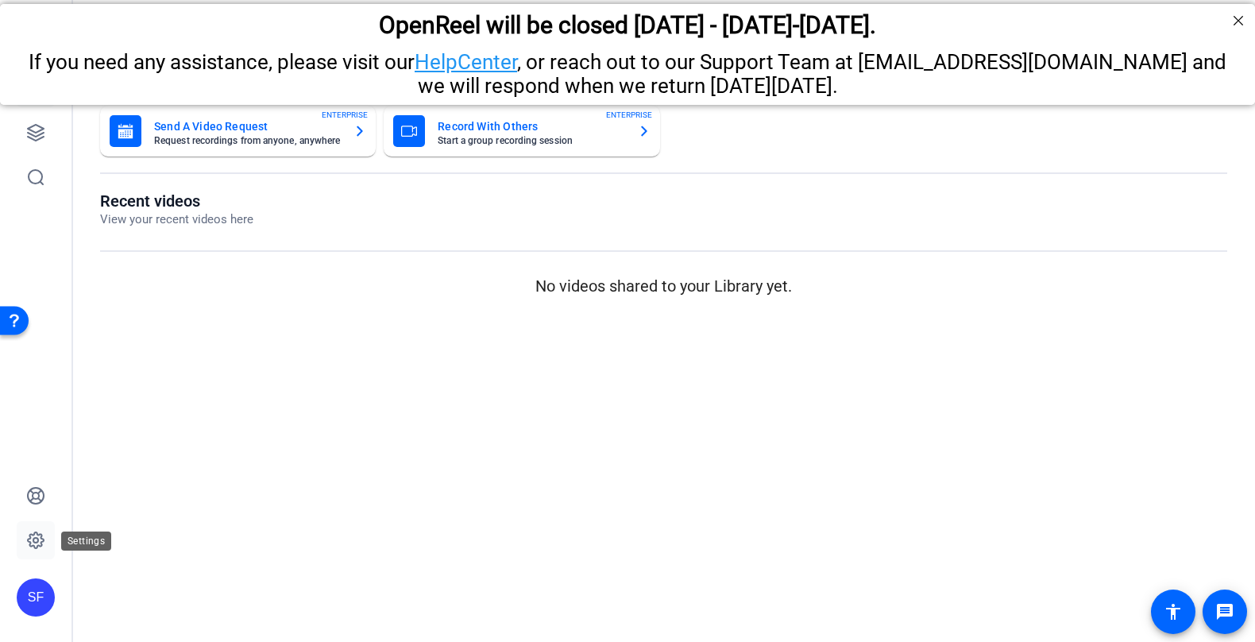
click at [33, 540] on icon at bounding box center [35, 540] width 5 height 5
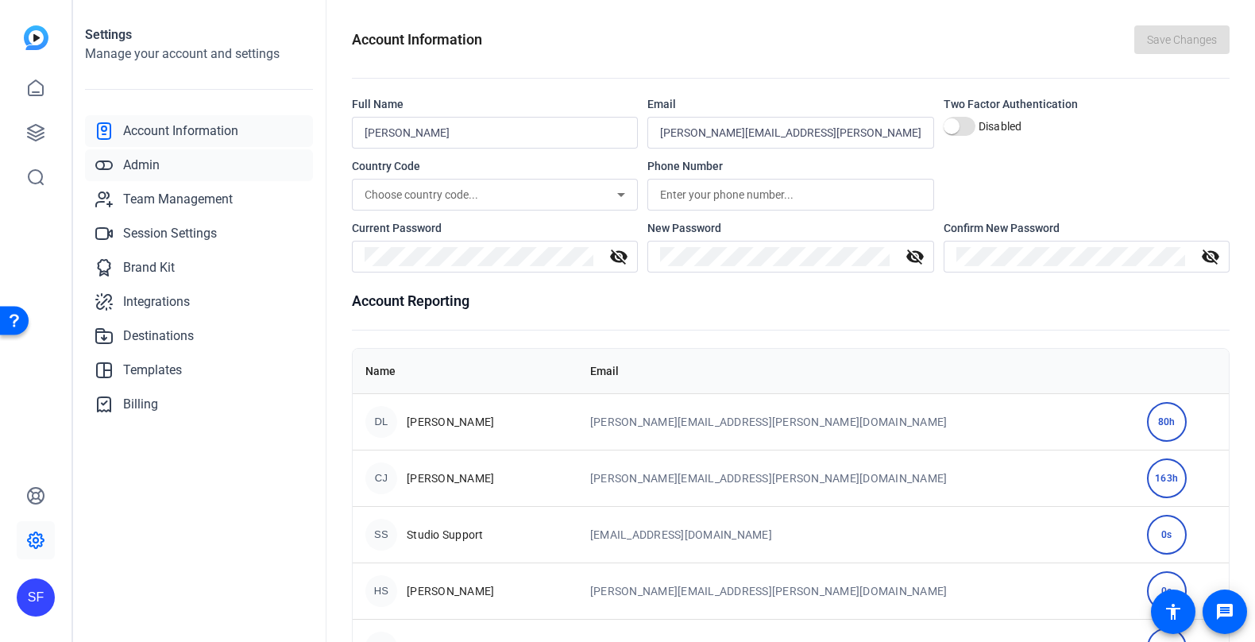
click at [169, 162] on link "Admin" at bounding box center [199, 165] width 228 height 32
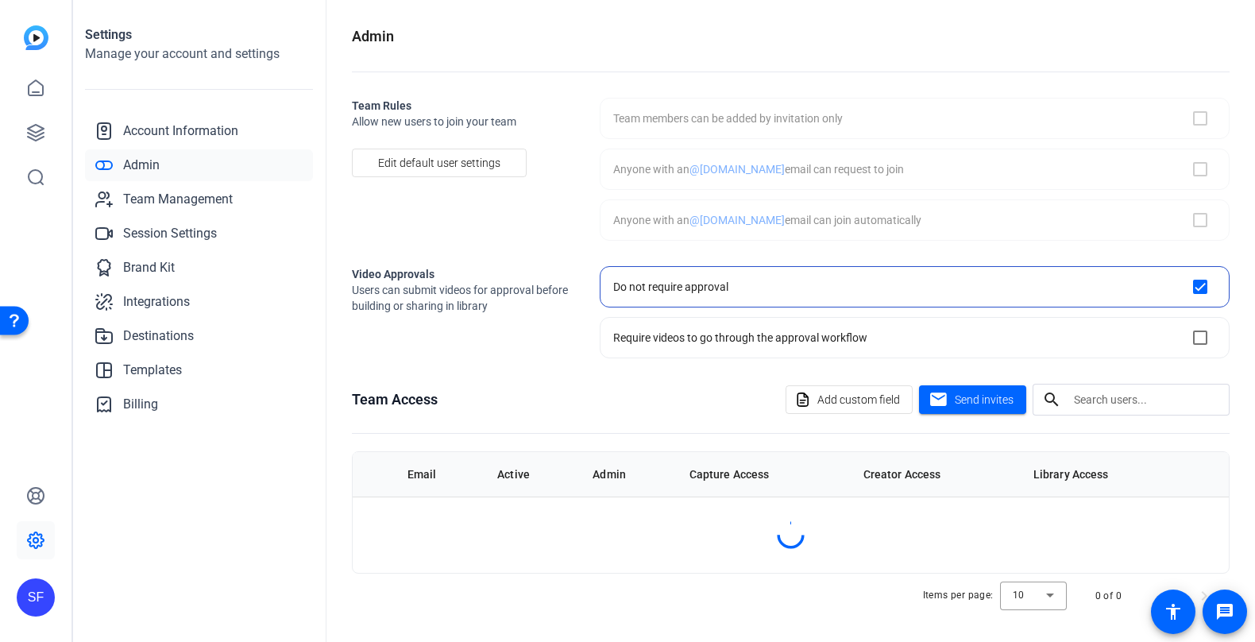
checkbox input "true"
